Goal: Task Accomplishment & Management: Use online tool/utility

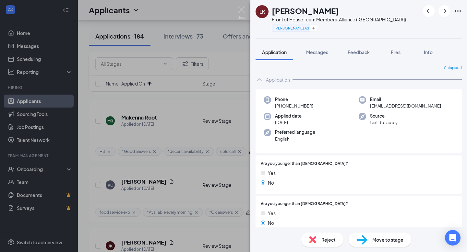
scroll to position [2230, 0]
click at [240, 11] on img at bounding box center [241, 12] width 8 height 13
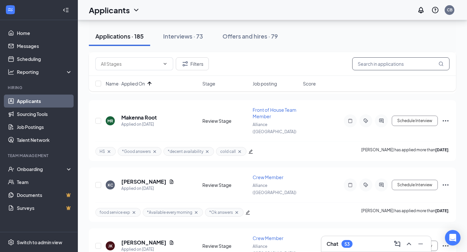
click at [377, 66] on input "text" at bounding box center [400, 63] width 97 height 13
click at [372, 64] on input "text" at bounding box center [400, 63] width 97 height 13
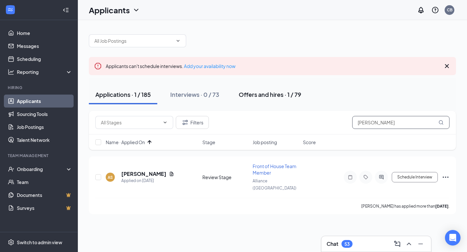
type input "[PERSON_NAME]"
click at [256, 94] on div "Offers and hires · 1 / 79" at bounding box center [270, 94] width 63 height 8
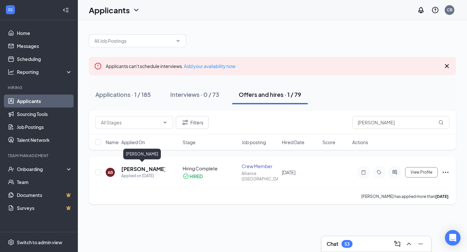
click at [149, 167] on h5 "[PERSON_NAME]" at bounding box center [143, 169] width 44 height 7
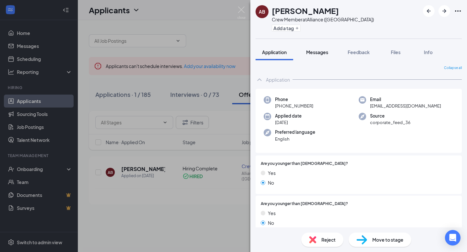
click at [323, 54] on span "Messages" at bounding box center [317, 52] width 22 height 6
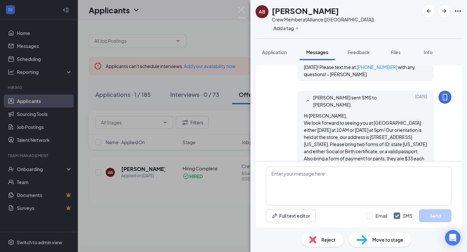
scroll to position [360, 0]
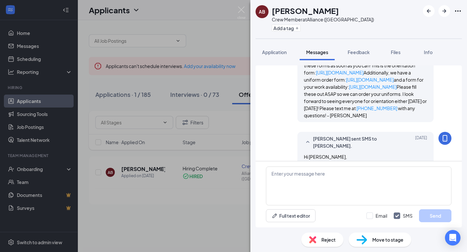
click at [222, 30] on div "AB [PERSON_NAME] Crew Member at [GEOGRAPHIC_DATA] ([GEOGRAPHIC_DATA]) Add a tag…" at bounding box center [233, 126] width 467 height 252
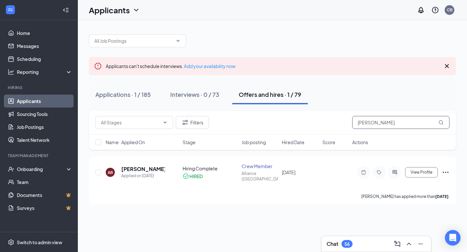
drag, startPoint x: 380, startPoint y: 121, endPoint x: 356, endPoint y: 121, distance: 24.3
click at [356, 121] on input "[PERSON_NAME]" at bounding box center [400, 122] width 97 height 13
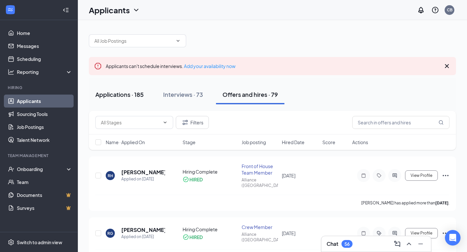
click at [122, 96] on div "Applications · 185" at bounding box center [119, 94] width 48 height 8
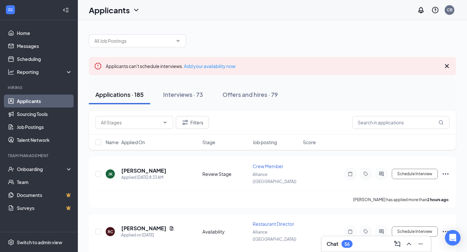
click at [143, 144] on span "Name · Applied On" at bounding box center [125, 142] width 39 height 6
click at [149, 142] on icon "ArrowDown" at bounding box center [150, 142] width 4 height 4
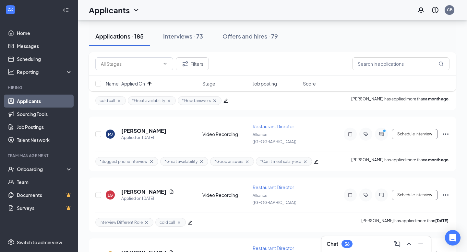
scroll to position [810, 0]
